Goal: Task Accomplishment & Management: Use online tool/utility

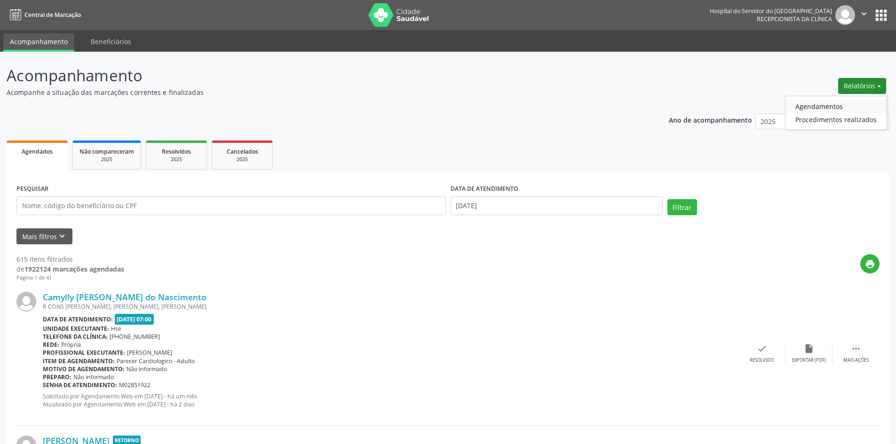
click at [819, 103] on link "Agendamentos" at bounding box center [835, 106] width 101 height 13
select select "8"
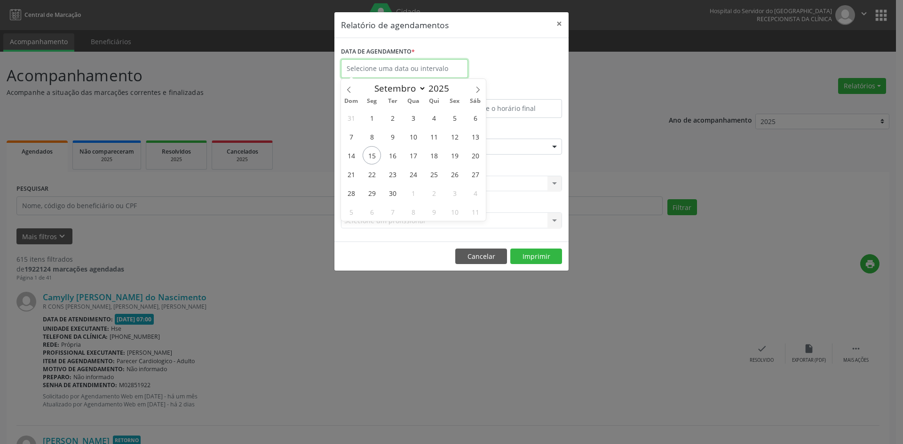
click at [385, 70] on input "text" at bounding box center [404, 68] width 127 height 19
click at [371, 158] on span "15" at bounding box center [372, 155] width 18 height 18
type input "[DATE]"
click at [371, 157] on span "15" at bounding box center [372, 155] width 18 height 18
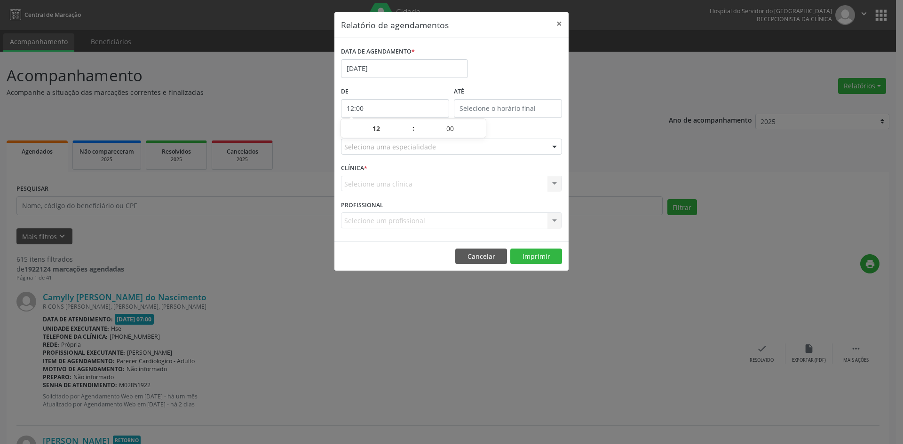
click at [380, 110] on input "12:00" at bounding box center [395, 108] width 108 height 19
click at [408, 133] on span at bounding box center [408, 133] width 7 height 9
type input "11:00"
type input "11"
click at [410, 124] on span at bounding box center [408, 123] width 7 height 9
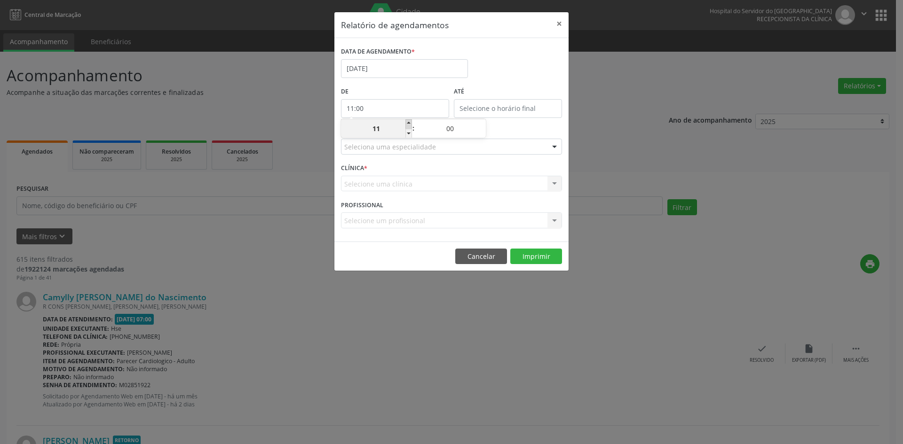
type input "12:00"
type input "12"
click at [410, 124] on span at bounding box center [408, 123] width 7 height 9
type input "13:00"
type input "13"
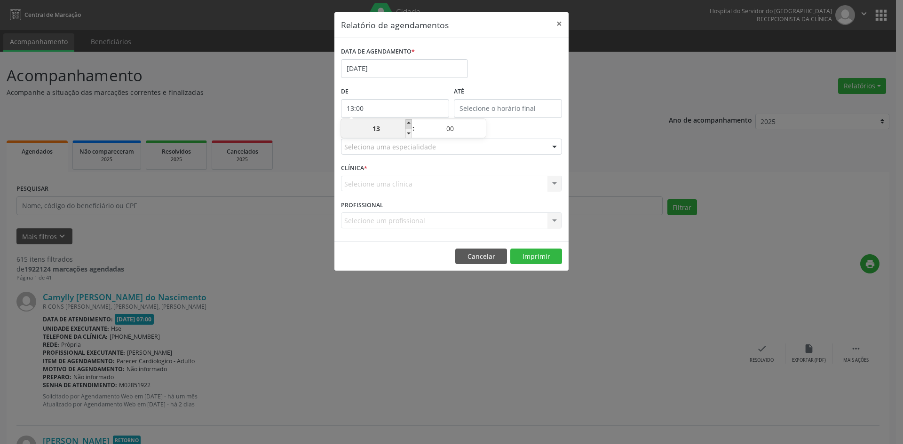
click at [410, 124] on span at bounding box center [408, 123] width 7 height 9
type input "14:00"
type input "14"
click at [410, 136] on span at bounding box center [408, 133] width 7 height 9
type input "13:00"
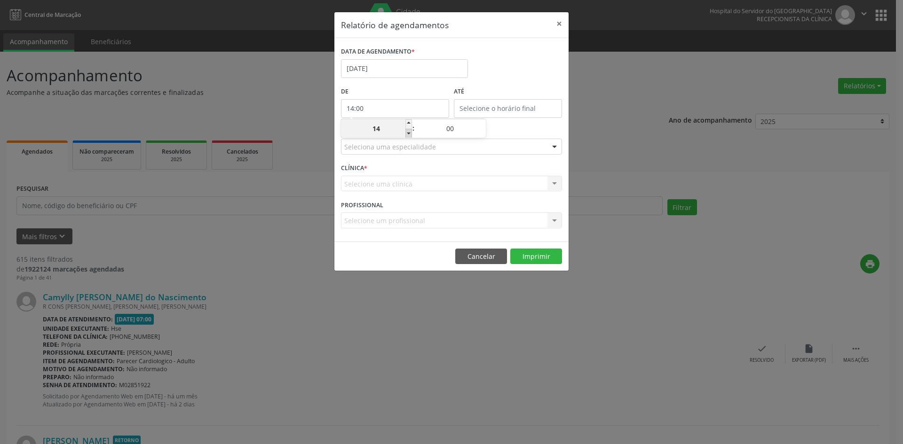
type input "13"
click at [410, 136] on span at bounding box center [408, 133] width 7 height 9
type input "12:00"
type input "12"
click at [410, 136] on span at bounding box center [408, 133] width 7 height 9
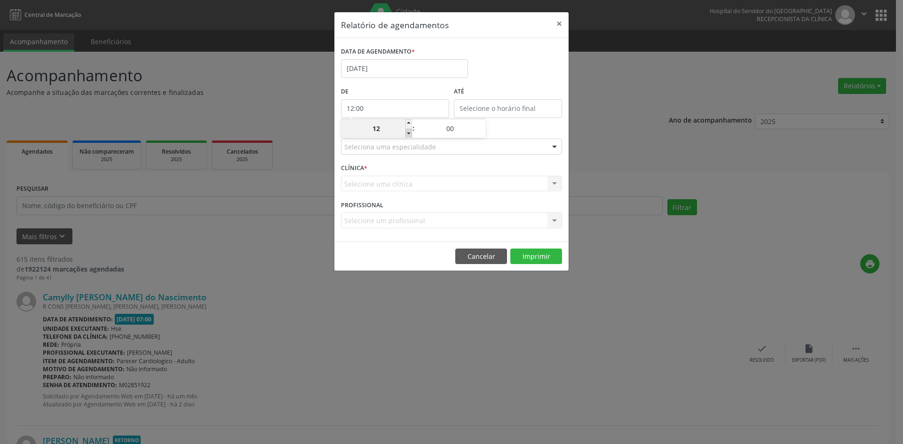
type input "11:00"
type input "11"
click at [410, 136] on span at bounding box center [408, 133] width 7 height 9
type input "10:00"
type input "10"
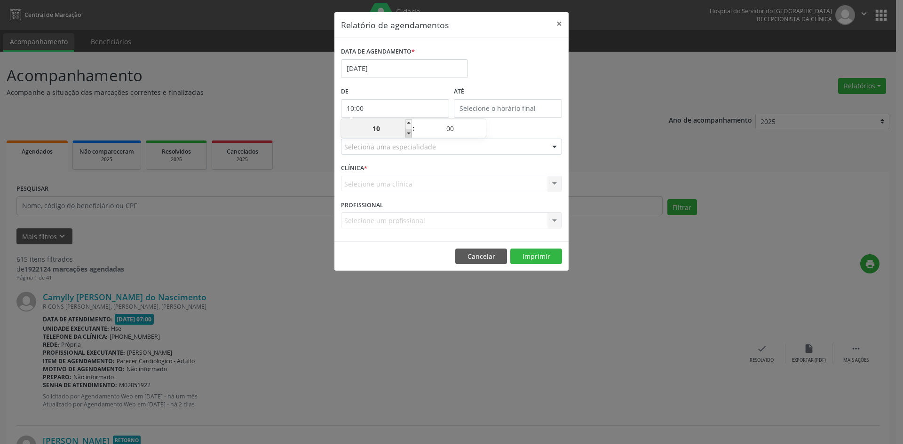
click at [410, 136] on span at bounding box center [408, 133] width 7 height 9
type input "09:00"
type input "09"
click at [410, 136] on span at bounding box center [408, 133] width 7 height 9
type input "08:00"
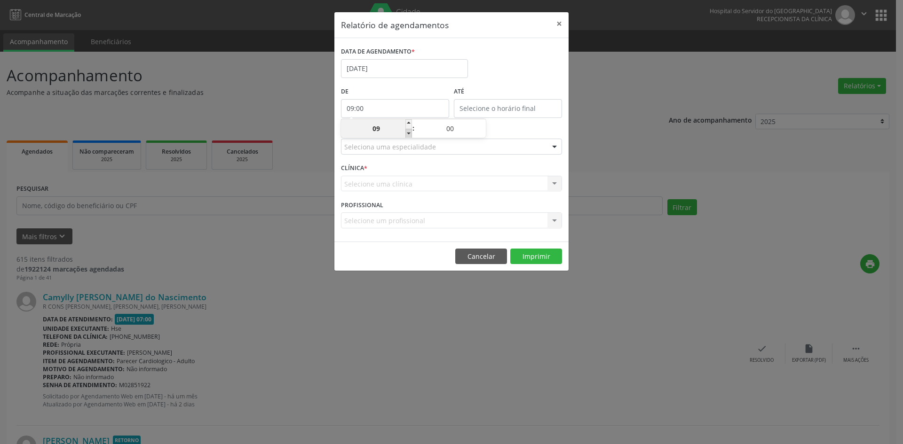
type input "08"
click at [410, 136] on span at bounding box center [408, 133] width 7 height 9
type input "07:00"
type input "07"
click at [410, 136] on span at bounding box center [408, 133] width 7 height 9
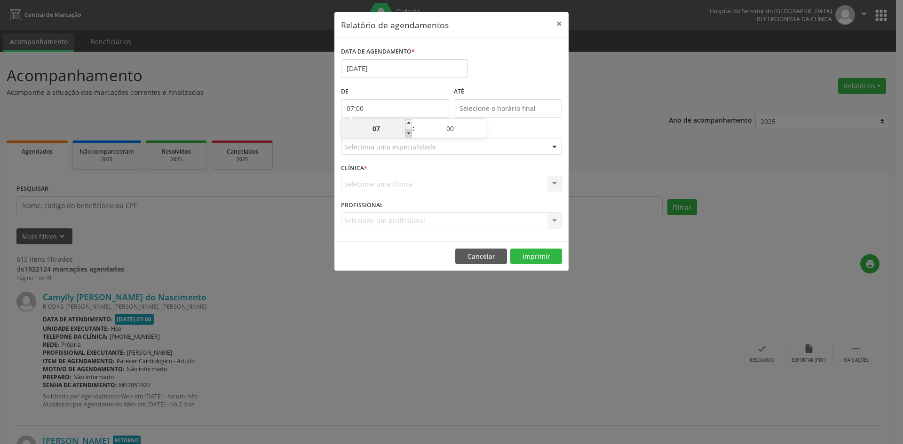
type input "06:00"
type input "06"
click at [410, 123] on span at bounding box center [408, 123] width 7 height 9
type input "07:00"
type input "07"
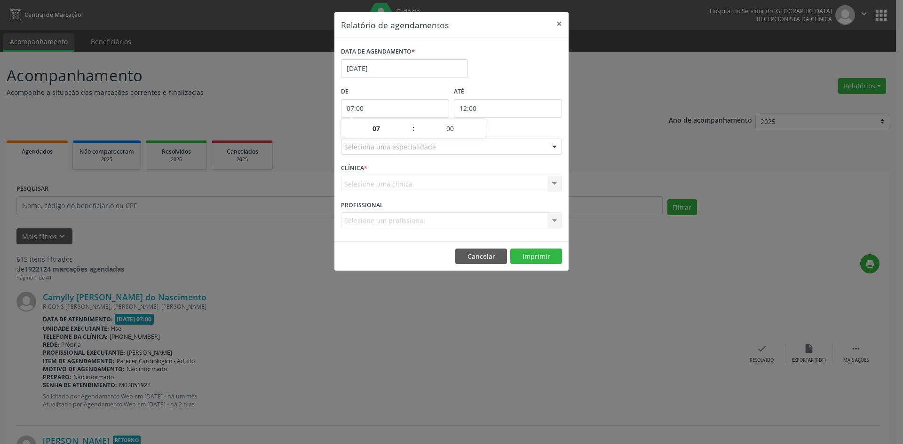
click at [476, 107] on input "12:00" at bounding box center [508, 108] width 108 height 19
click at [522, 125] on span at bounding box center [521, 123] width 7 height 9
type input "13:00"
type input "13"
click at [522, 125] on span at bounding box center [521, 123] width 7 height 9
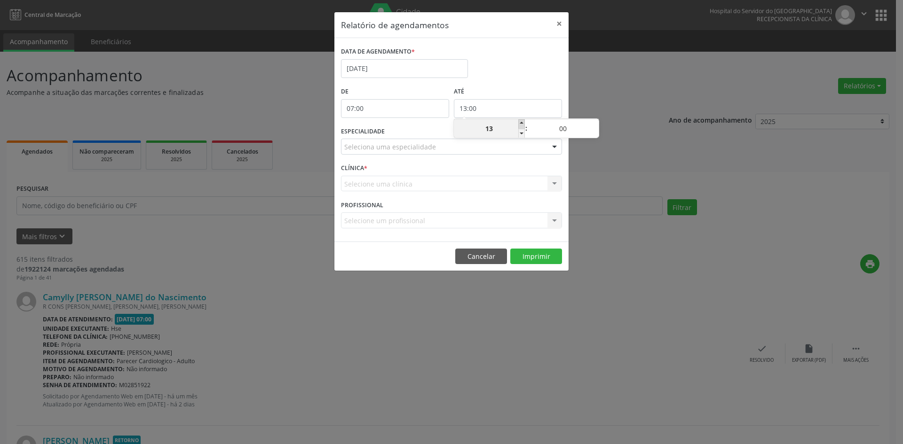
type input "14:00"
type input "14"
click at [522, 125] on span at bounding box center [521, 123] width 7 height 9
type input "15:00"
type input "15"
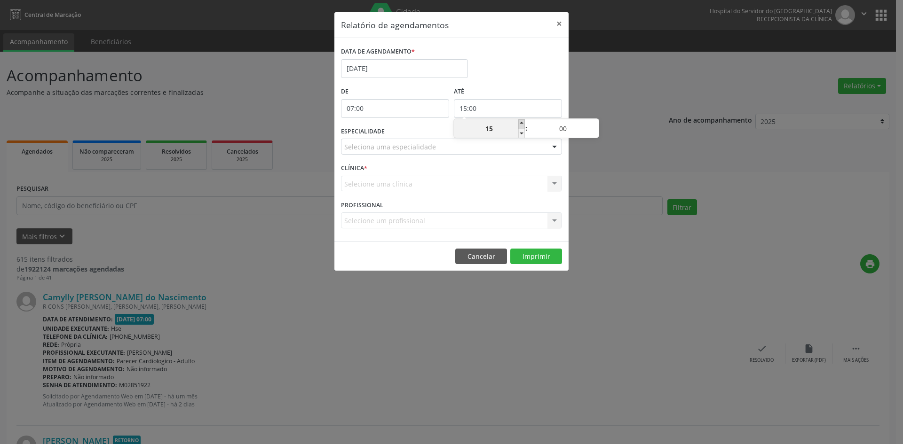
click at [522, 125] on span at bounding box center [521, 123] width 7 height 9
type input "16:00"
type input "16"
click at [522, 125] on span at bounding box center [521, 123] width 7 height 9
type input "17:00"
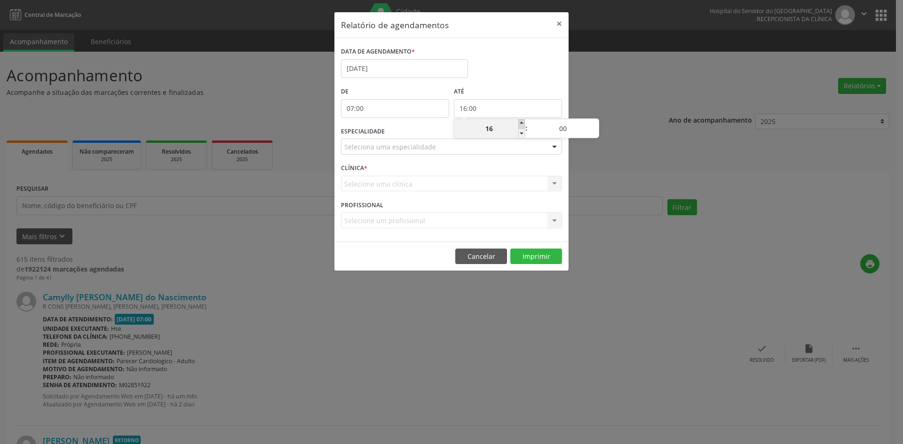
type input "17"
click at [522, 124] on span at bounding box center [521, 123] width 7 height 9
type input "18:00"
type input "18"
click at [522, 124] on span at bounding box center [521, 123] width 7 height 9
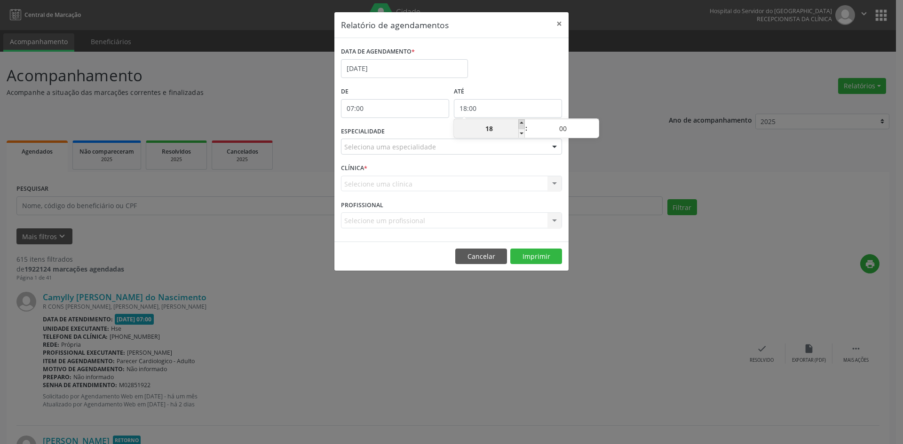
type input "19:00"
type input "19"
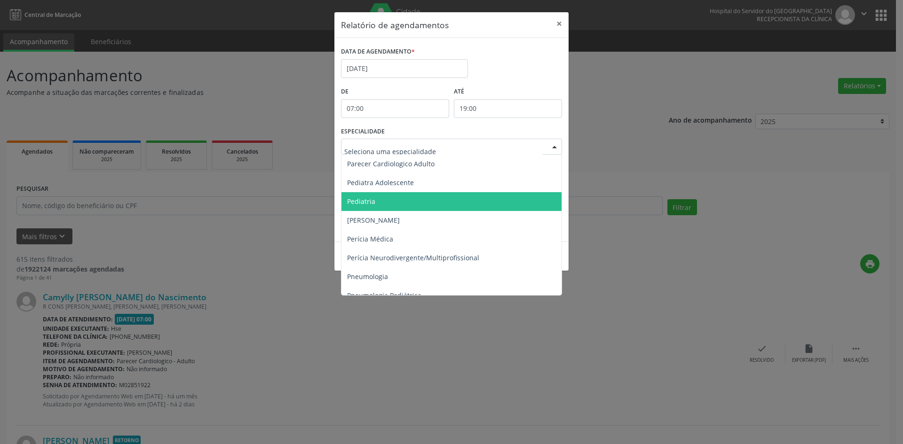
scroll to position [1364, 0]
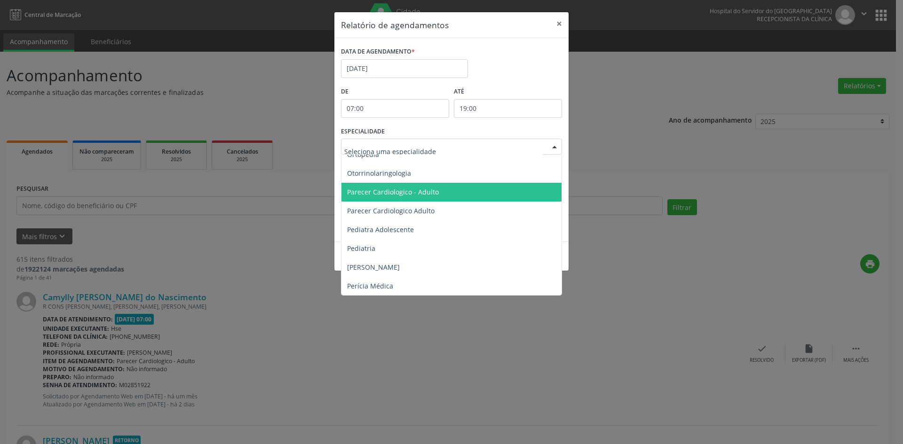
click at [395, 191] on span "Parecer Cardiologico - Adulto" at bounding box center [393, 192] width 92 height 9
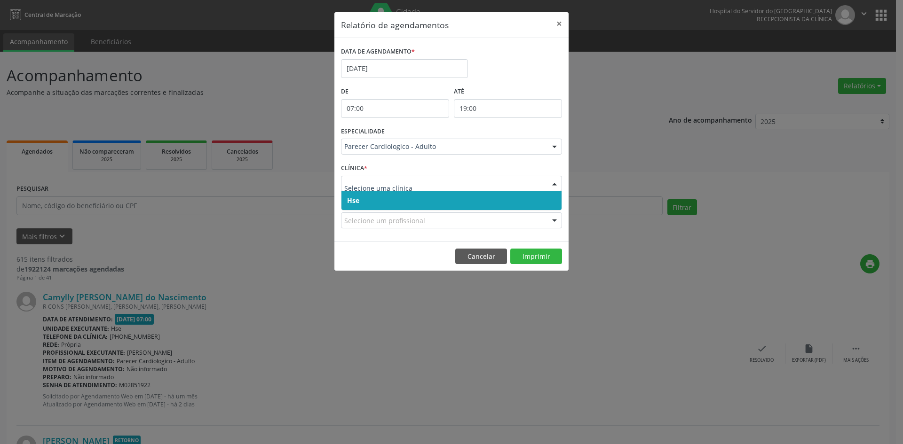
drag, startPoint x: 355, startPoint y: 199, endPoint x: 353, endPoint y: 190, distance: 9.6
click at [354, 196] on span "Hse" at bounding box center [353, 200] width 12 height 9
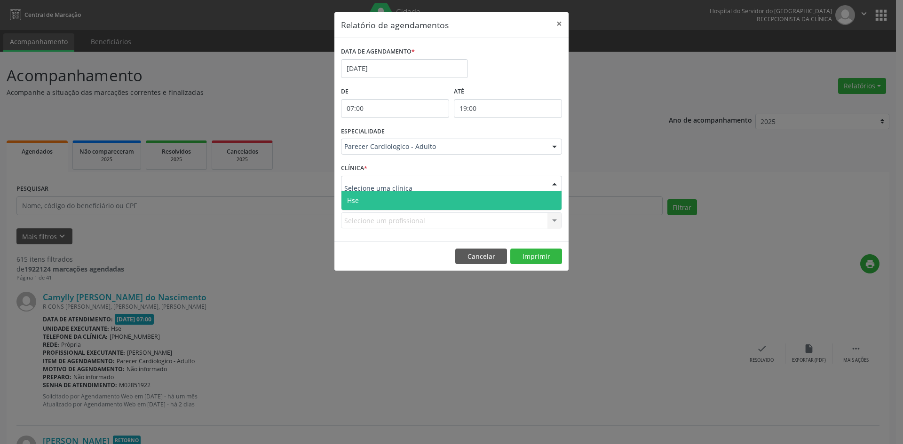
click at [357, 200] on span "Hse" at bounding box center [353, 200] width 12 height 9
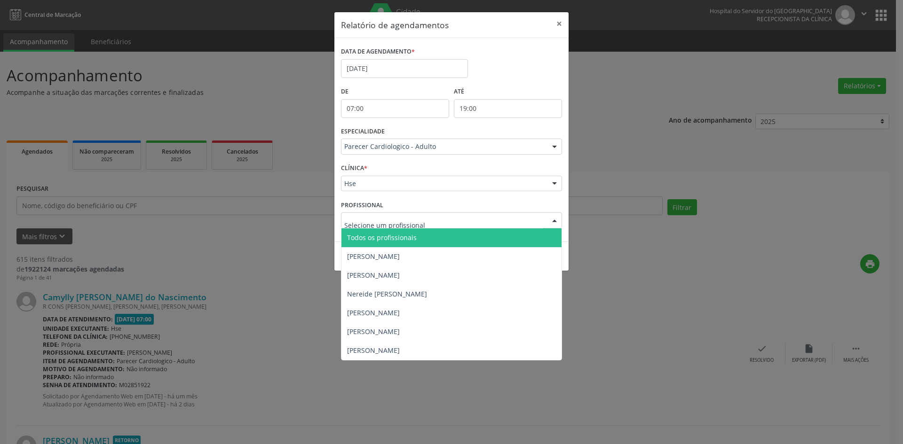
click at [356, 237] on span "Todos os profissionais" at bounding box center [382, 237] width 70 height 9
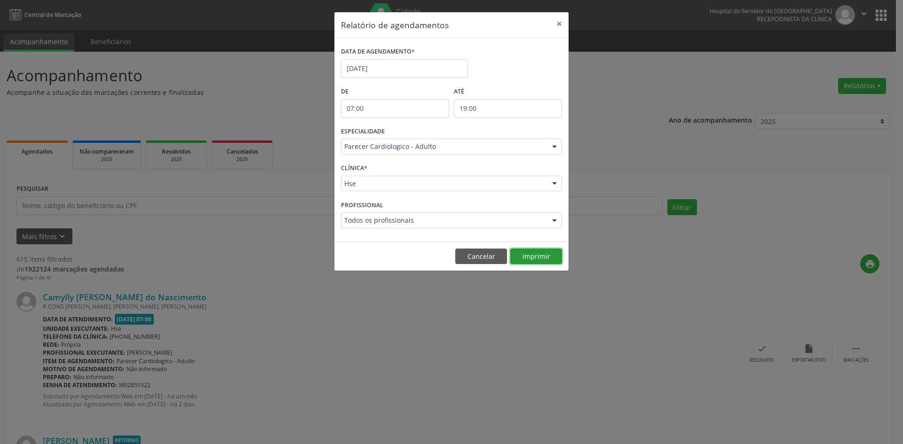
click at [529, 260] on button "Imprimir" at bounding box center [536, 257] width 52 height 16
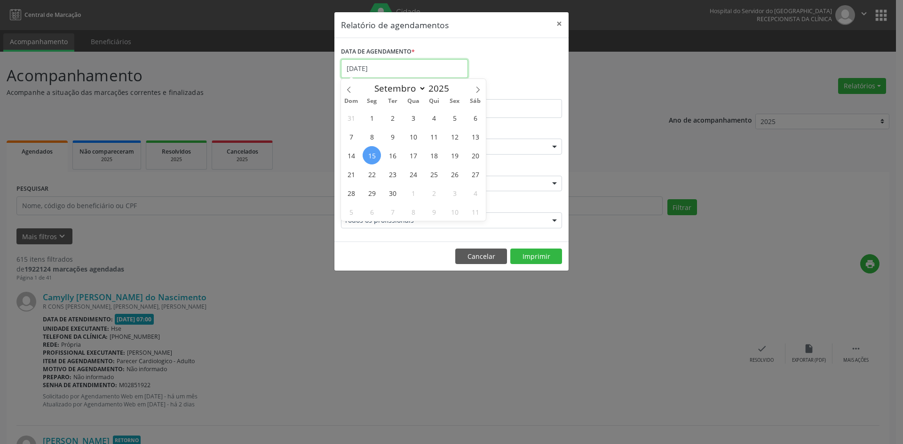
click at [359, 64] on input "[DATE]" at bounding box center [404, 68] width 127 height 19
click at [372, 177] on span "22" at bounding box center [372, 174] width 18 height 18
type input "22/09/2025"
click at [372, 177] on span "22" at bounding box center [372, 174] width 18 height 18
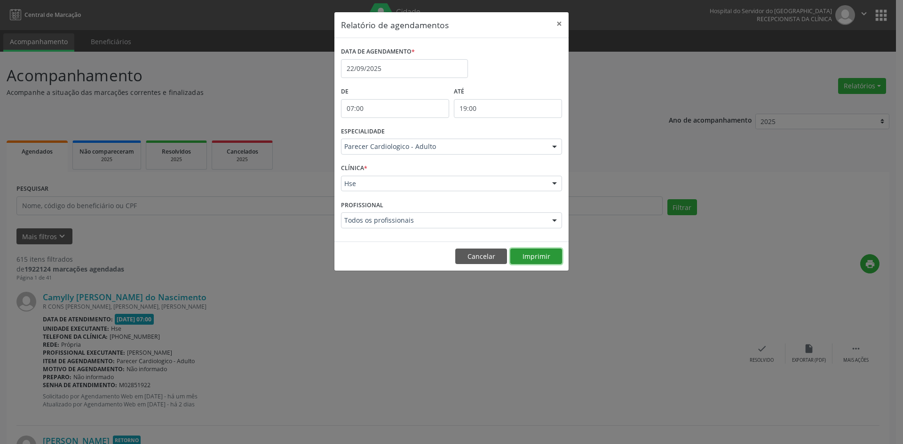
click at [542, 260] on button "Imprimir" at bounding box center [536, 257] width 52 height 16
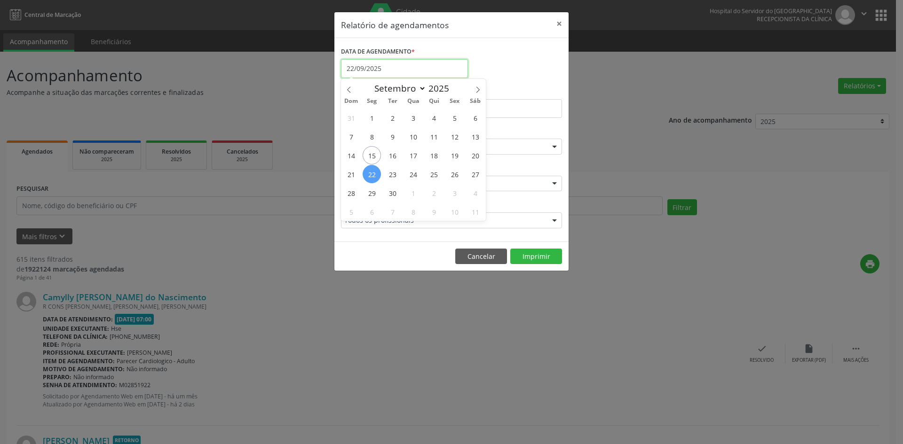
click at [397, 62] on input "22/09/2025" at bounding box center [404, 68] width 127 height 19
click at [371, 156] on span "15" at bounding box center [372, 155] width 18 height 18
type input "[DATE]"
click at [371, 156] on span "15" at bounding box center [372, 155] width 18 height 18
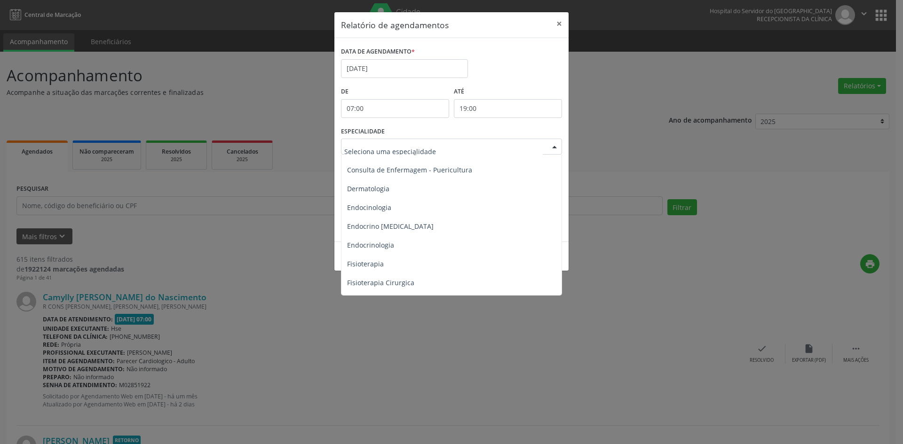
scroll to position [423, 0]
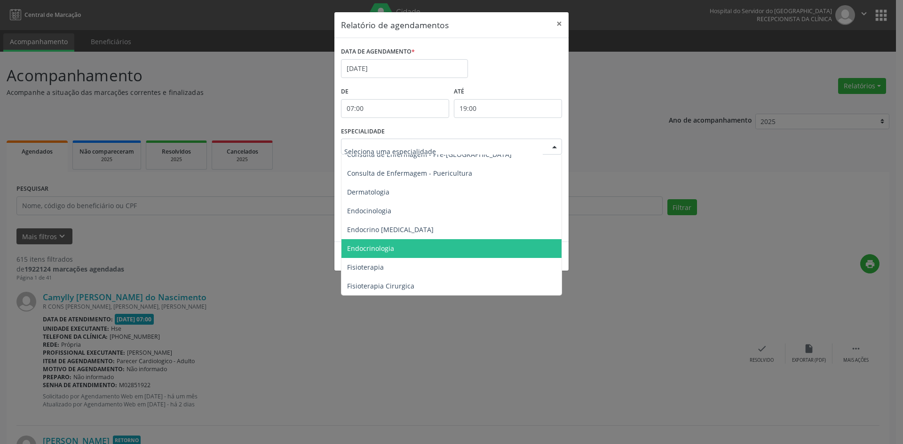
click at [373, 248] on span "Endocrinologia" at bounding box center [370, 248] width 47 height 9
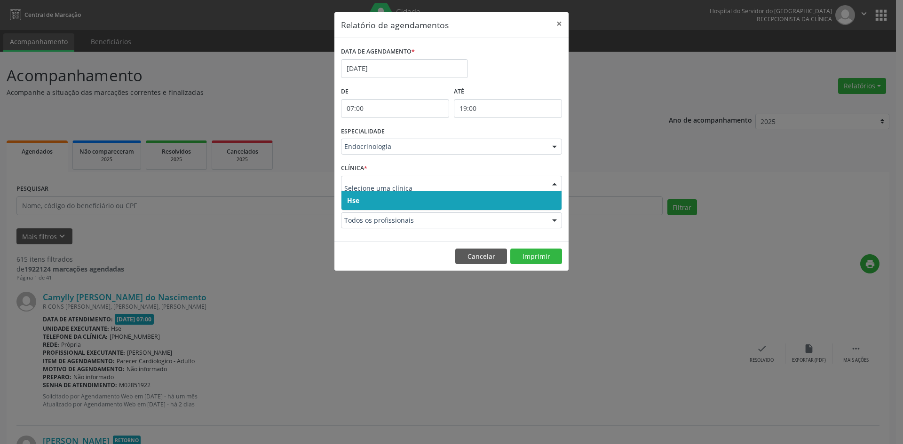
click at [365, 202] on span "Hse" at bounding box center [451, 200] width 220 height 19
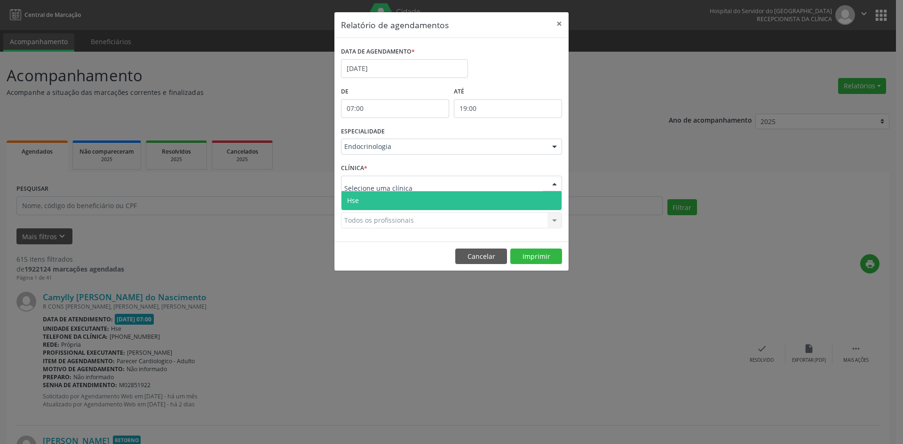
drag, startPoint x: 364, startPoint y: 186, endPoint x: 362, endPoint y: 201, distance: 15.6
click at [362, 202] on span "Hse" at bounding box center [451, 200] width 220 height 19
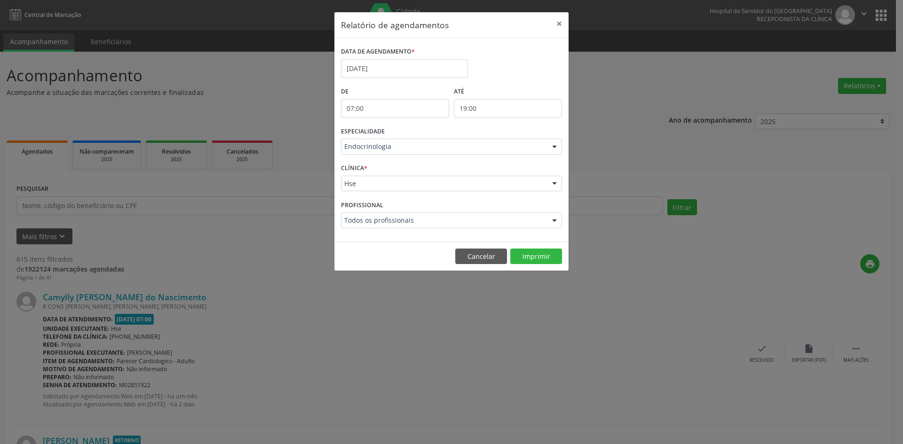
click at [357, 218] on div "Todos os profissionais Todos os profissionais [PERSON_NAME] - [PERSON_NAME] de …" at bounding box center [451, 221] width 221 height 16
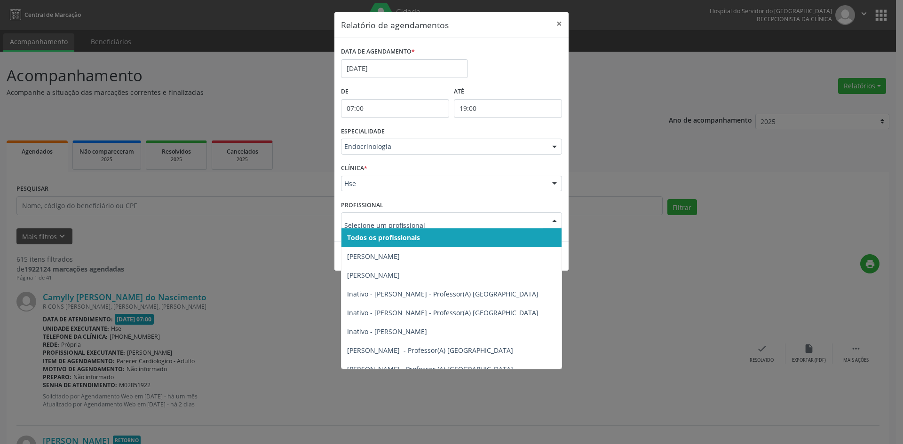
click at [367, 243] on span "Todos os profissionais" at bounding box center [461, 238] width 240 height 19
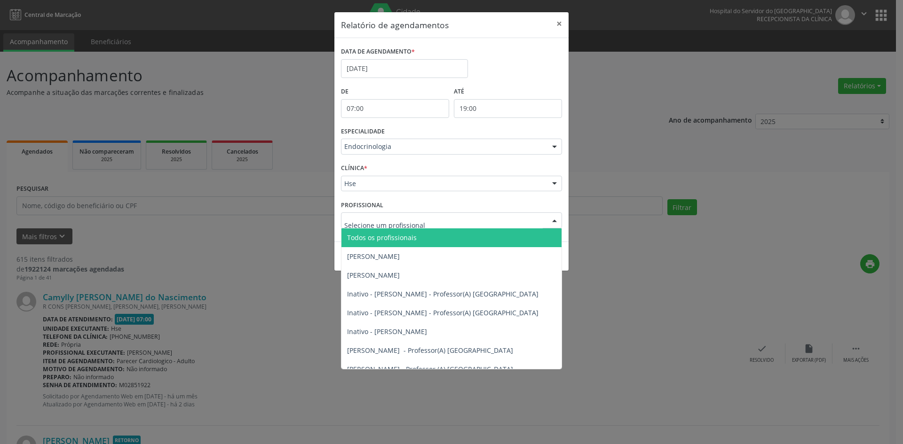
click at [370, 237] on span "Todos os profissionais" at bounding box center [382, 237] width 70 height 9
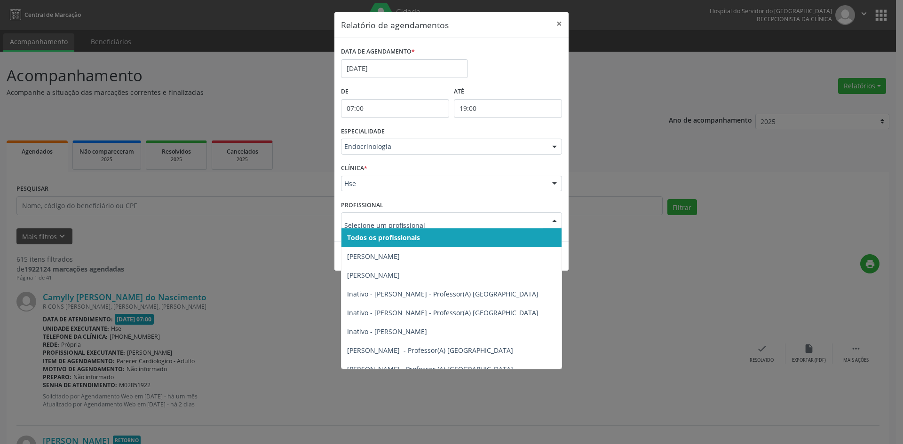
click at [399, 233] on span "Todos os profissionais" at bounding box center [383, 237] width 73 height 9
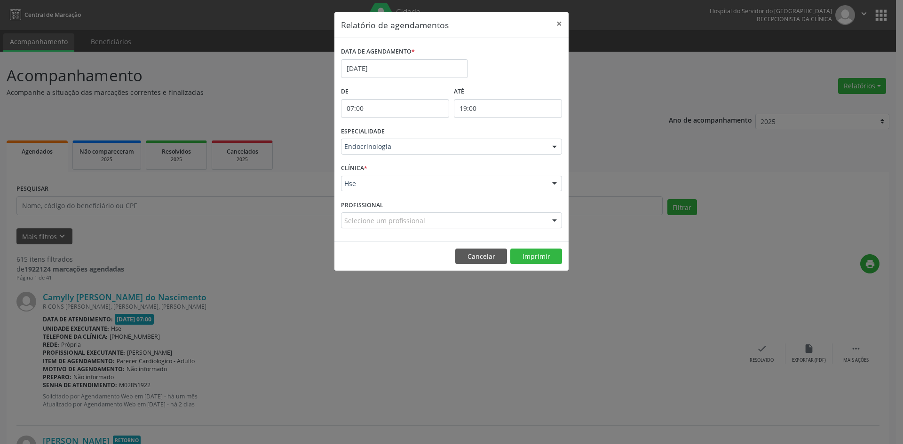
click at [399, 213] on div "Selecione um profissional" at bounding box center [451, 221] width 221 height 16
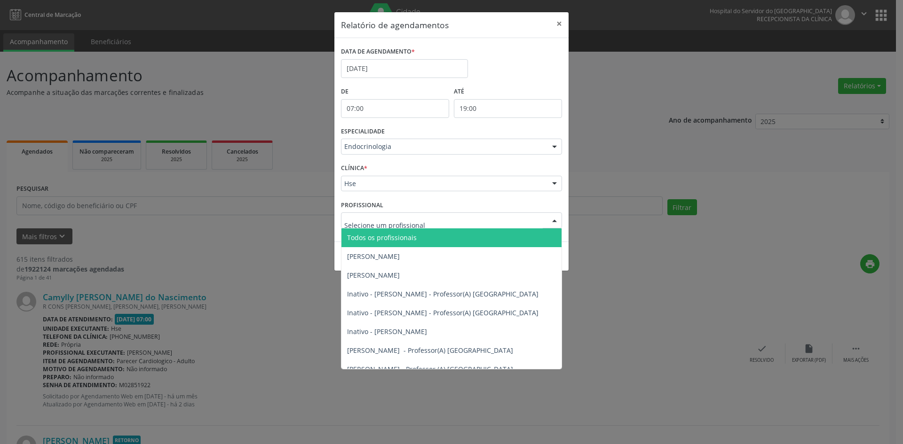
click at [398, 228] on input "text" at bounding box center [443, 225] width 198 height 19
click at [396, 235] on span "Todos os profissionais" at bounding box center [382, 237] width 70 height 9
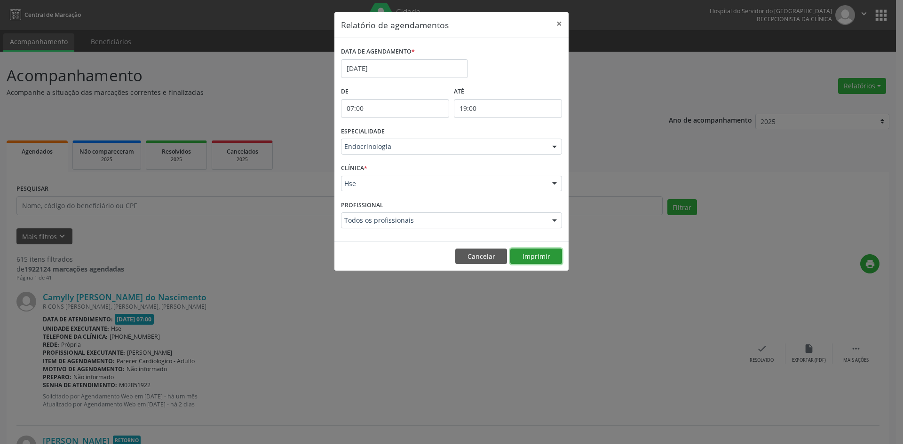
click at [550, 258] on button "Imprimir" at bounding box center [536, 257] width 52 height 16
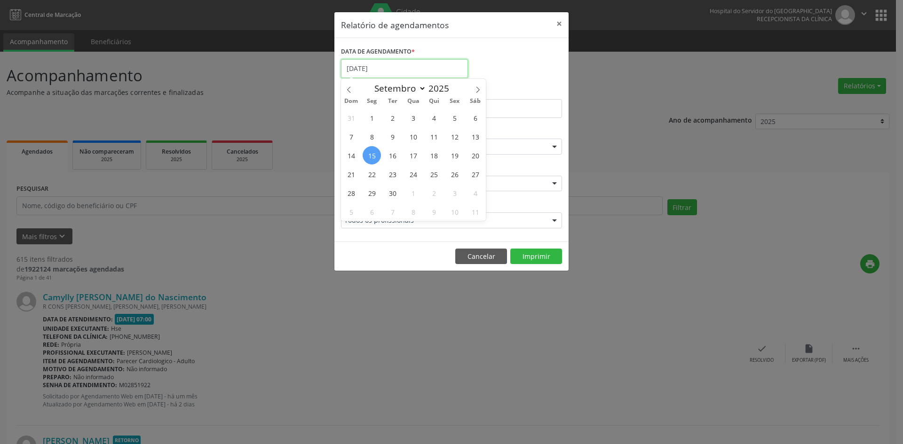
click at [407, 68] on input "[DATE]" at bounding box center [404, 68] width 127 height 19
click at [375, 155] on span "15" at bounding box center [372, 155] width 18 height 18
type input "[DATE]"
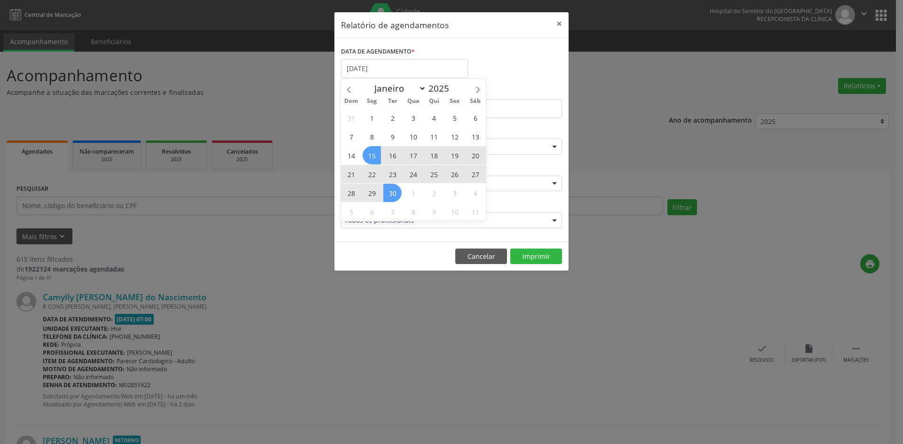
drag, startPoint x: 375, startPoint y: 155, endPoint x: 384, endPoint y: 193, distance: 39.7
click at [384, 193] on div "31 1 2 3 4 5 6 7 8 9 10 11 12 13 14 15 16 17 18 19 20 21 22 23 24 25 26 27 28 2…" at bounding box center [413, 164] width 145 height 113
click at [392, 190] on span "30" at bounding box center [392, 193] width 18 height 18
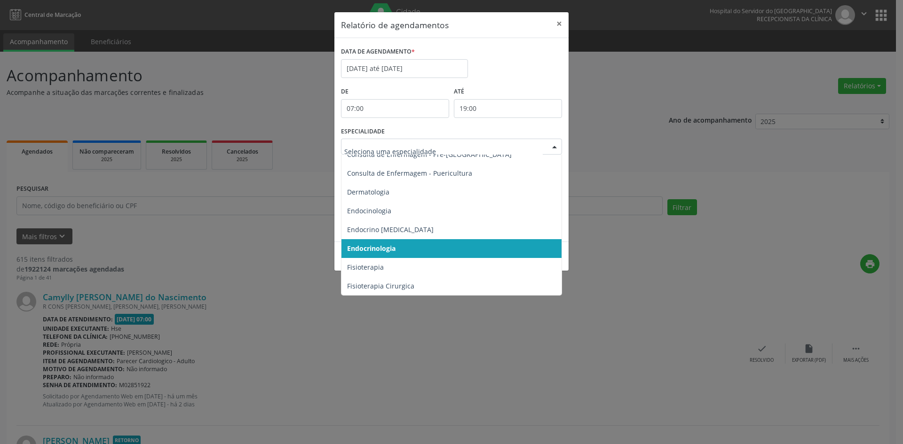
click at [556, 141] on div at bounding box center [554, 147] width 14 height 16
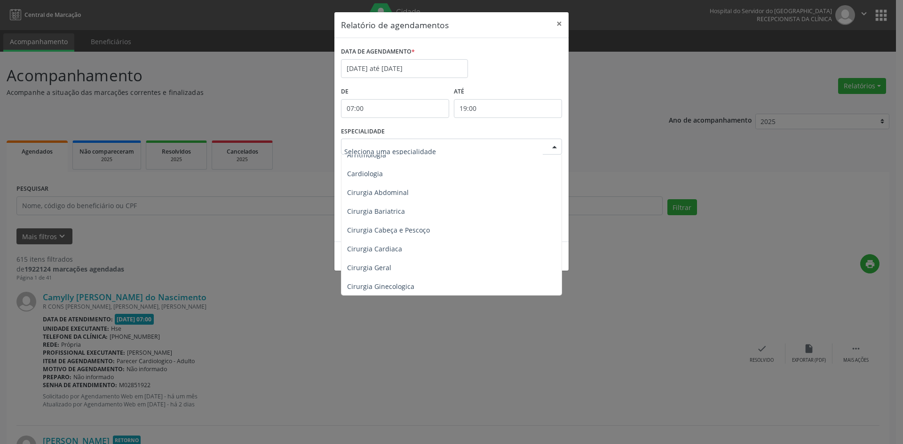
scroll to position [47, 0]
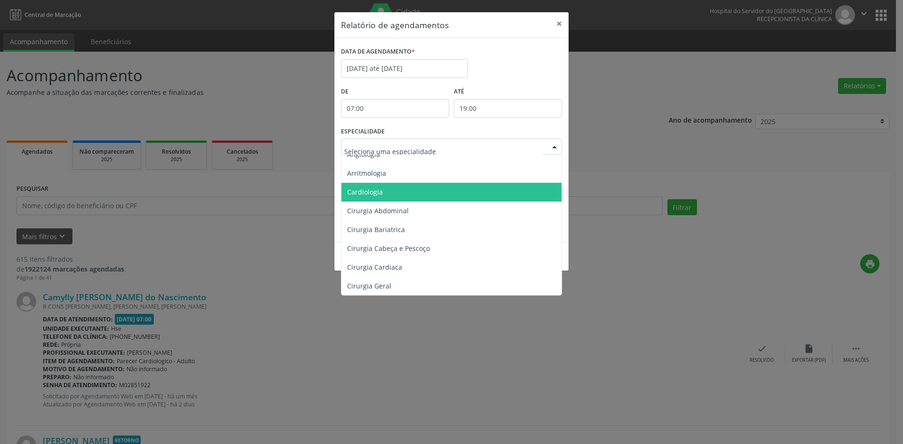
click at [368, 192] on span "Cardiologia" at bounding box center [365, 192] width 36 height 9
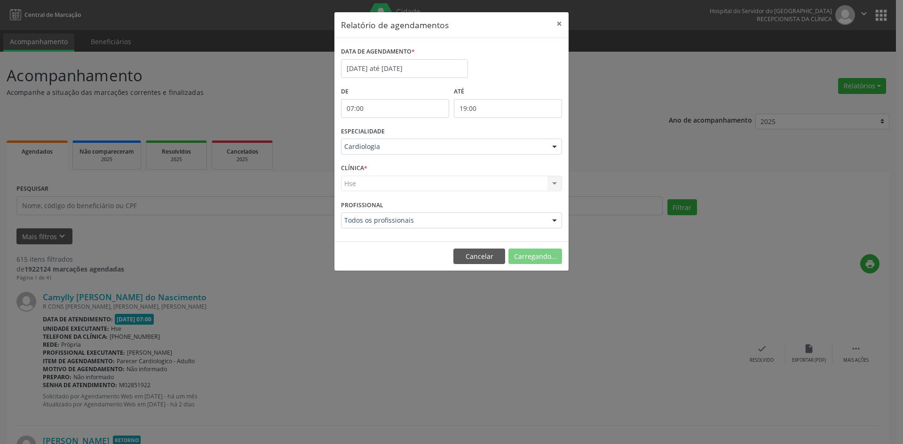
drag, startPoint x: 356, startPoint y: 185, endPoint x: 357, endPoint y: 242, distance: 56.9
click at [356, 195] on div "CLÍNICA * Hse Hse Nenhum resultado encontrado para: " " Não há nenhuma opção pa…" at bounding box center [452, 179] width 226 height 37
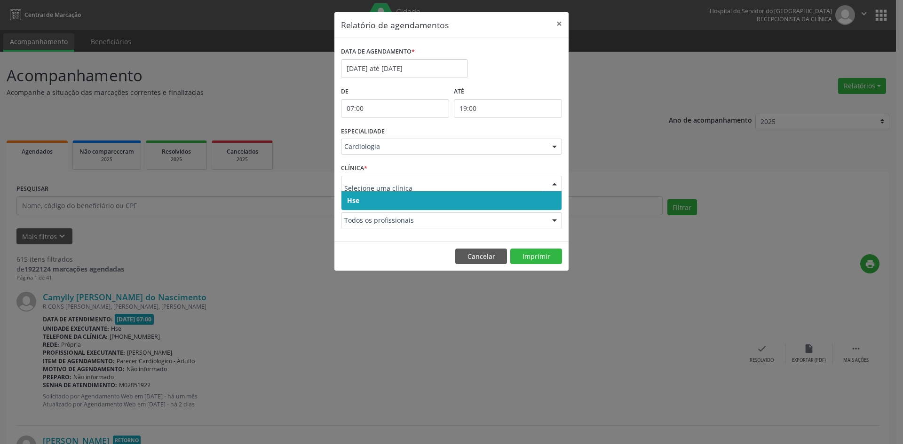
drag, startPoint x: 354, startPoint y: 204, endPoint x: 354, endPoint y: 190, distance: 13.6
click at [354, 200] on span "Hse" at bounding box center [353, 200] width 12 height 9
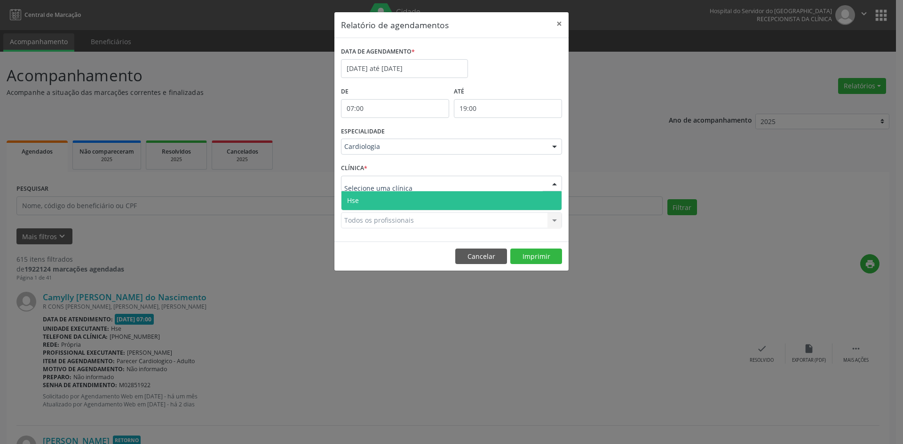
click at [358, 202] on span "Hse" at bounding box center [353, 200] width 12 height 9
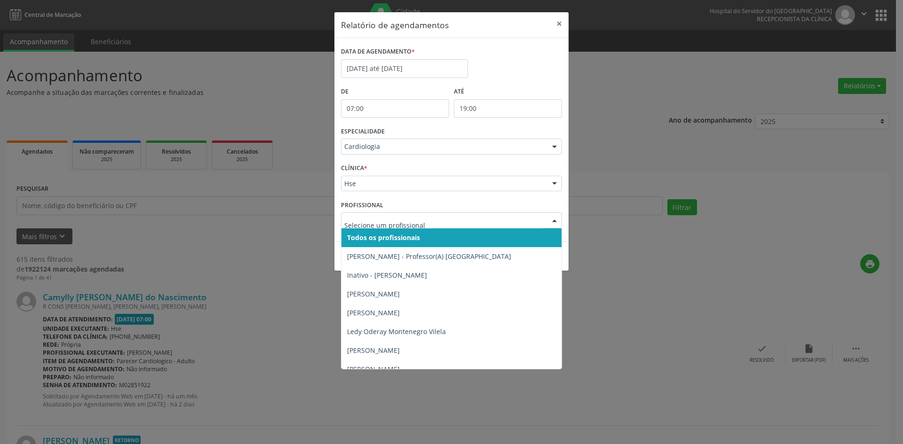
click at [362, 235] on span "Todos os profissionais" at bounding box center [383, 237] width 73 height 9
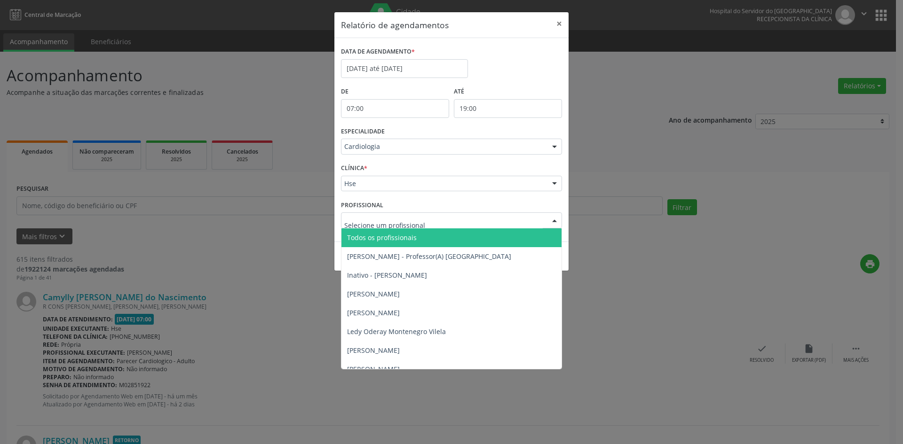
click at [367, 243] on span "Todos os profissionais" at bounding box center [451, 238] width 220 height 19
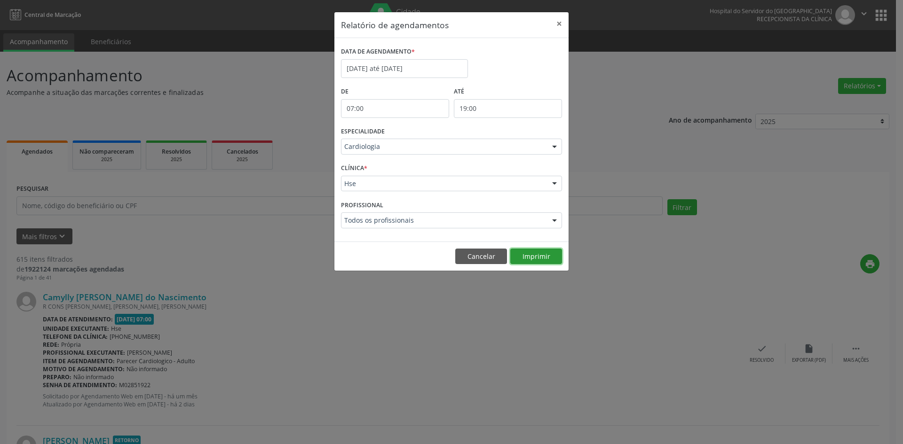
click at [536, 253] on button "Imprimir" at bounding box center [536, 257] width 52 height 16
click at [553, 149] on div at bounding box center [554, 147] width 14 height 16
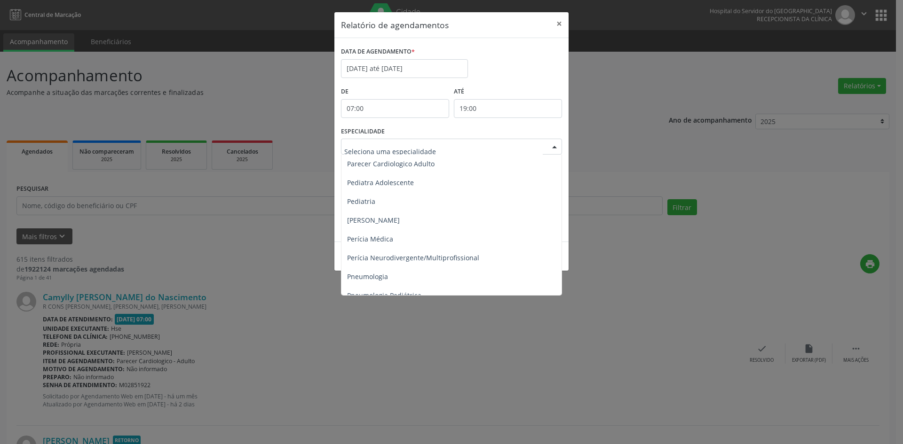
scroll to position [1364, 0]
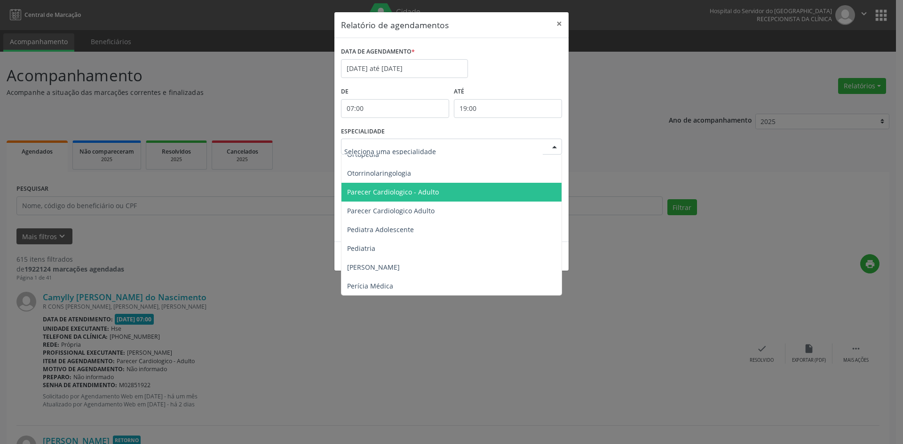
click at [435, 194] on span "Parecer Cardiologico - Adulto" at bounding box center [393, 192] width 92 height 9
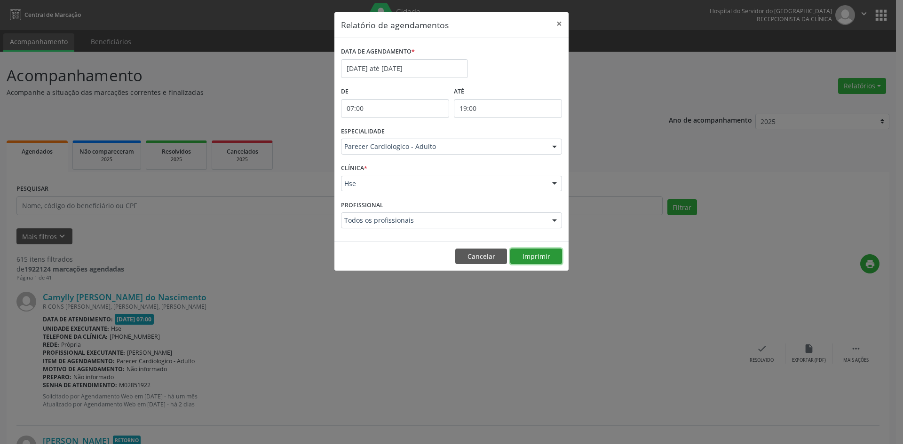
click at [534, 256] on button "Imprimir" at bounding box center [536, 257] width 52 height 16
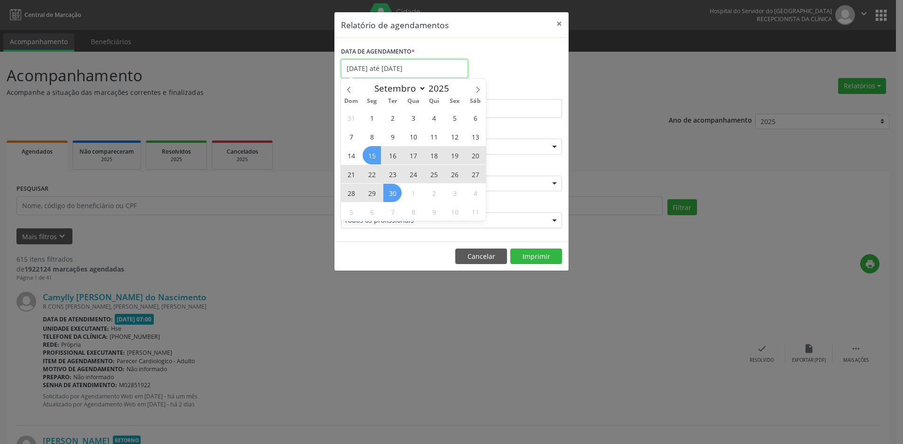
click at [373, 70] on input "[DATE] até [DATE]" at bounding box center [404, 68] width 127 height 19
click at [478, 87] on icon at bounding box center [477, 90] width 7 height 7
select select "9"
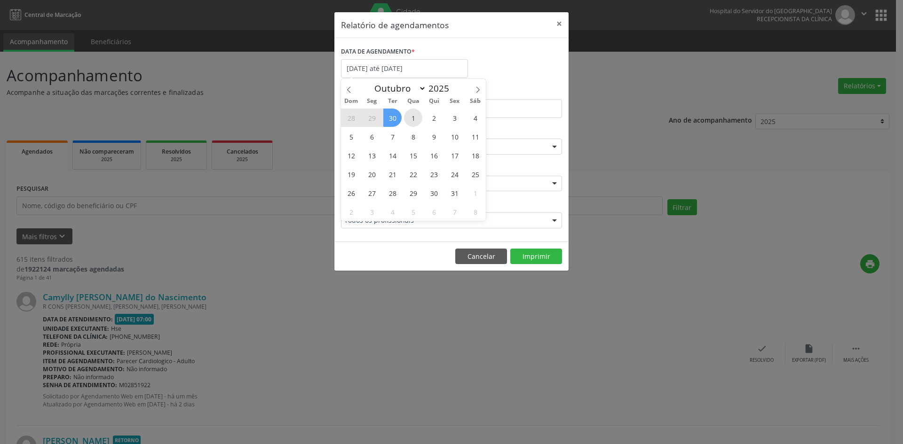
click at [418, 120] on span "1" at bounding box center [413, 118] width 18 height 18
type input "[DATE]"
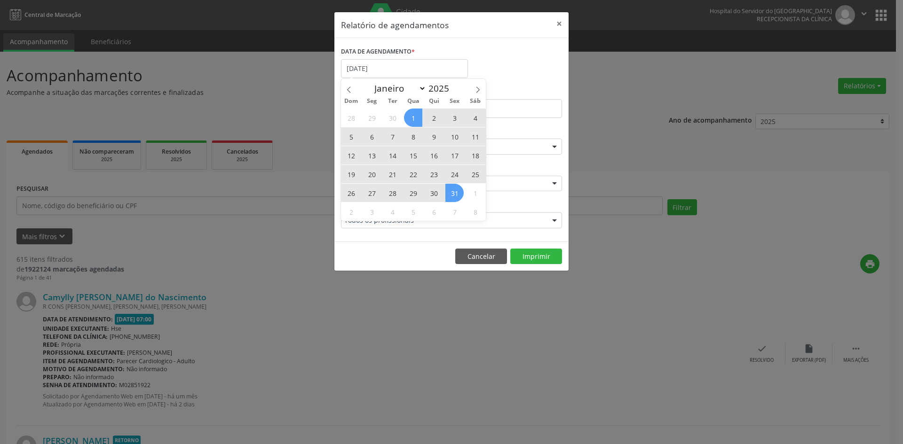
drag, startPoint x: 418, startPoint y: 120, endPoint x: 460, endPoint y: 196, distance: 86.5
click at [460, 196] on div "28 29 30 1 2 3 4 5 6 7 8 9 10 11 12 13 14 15 16 17 18 19 20 21 22 23 24 25 26 2…" at bounding box center [413, 164] width 145 height 113
drag, startPoint x: 457, startPoint y: 193, endPoint x: 423, endPoint y: 197, distance: 34.0
click at [457, 194] on span "31" at bounding box center [454, 193] width 18 height 18
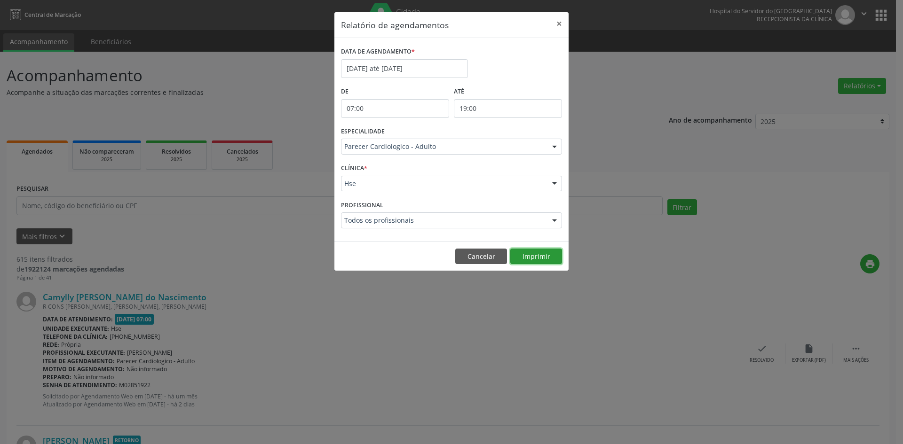
click at [534, 252] on button "Imprimir" at bounding box center [536, 257] width 52 height 16
click at [556, 148] on div at bounding box center [554, 147] width 14 height 16
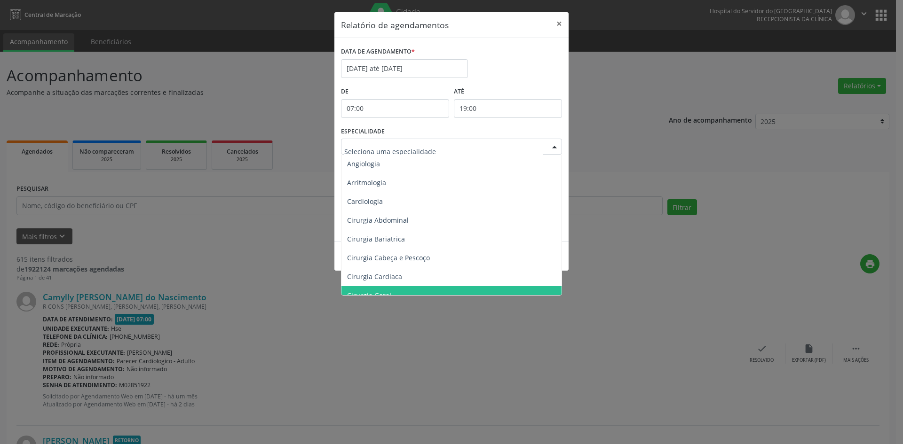
scroll to position [0, 0]
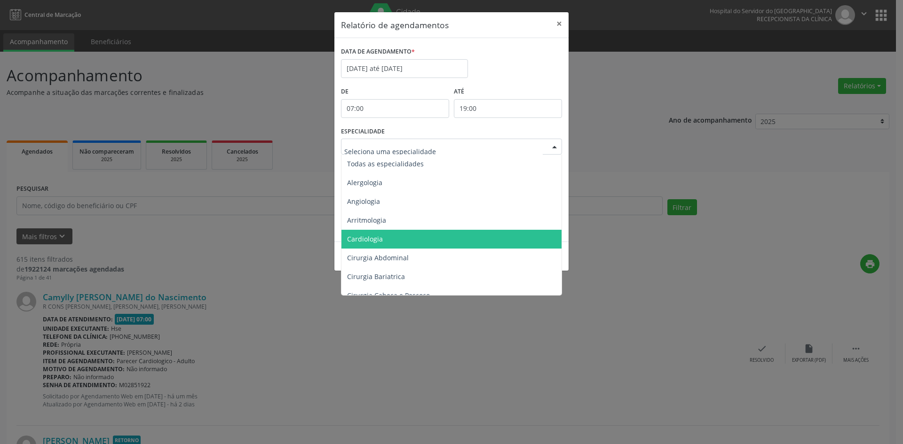
click at [386, 246] on span "Cardiologia" at bounding box center [451, 239] width 221 height 19
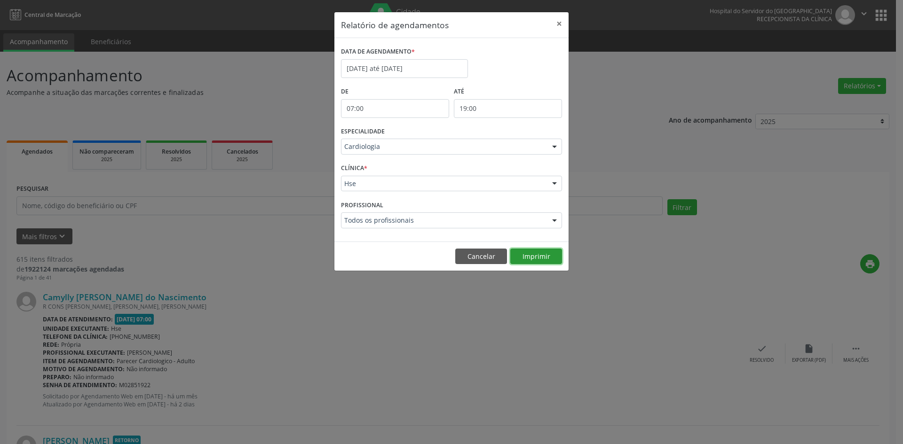
click at [528, 254] on button "Imprimir" at bounding box center [536, 257] width 52 height 16
